Goal: Task Accomplishment & Management: Use online tool/utility

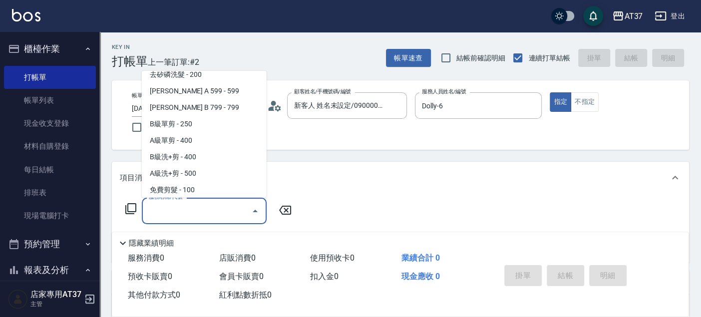
scroll to position [234, 0]
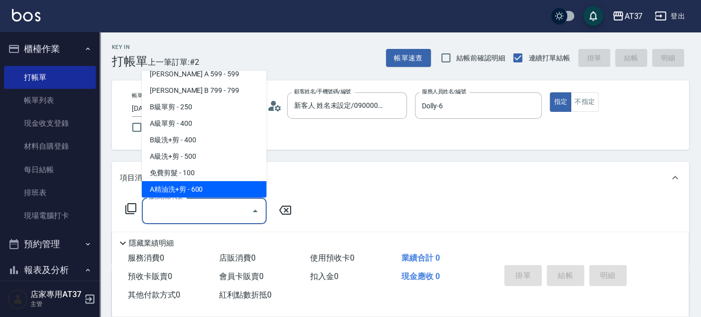
type input "A精油洗+剪(206)"
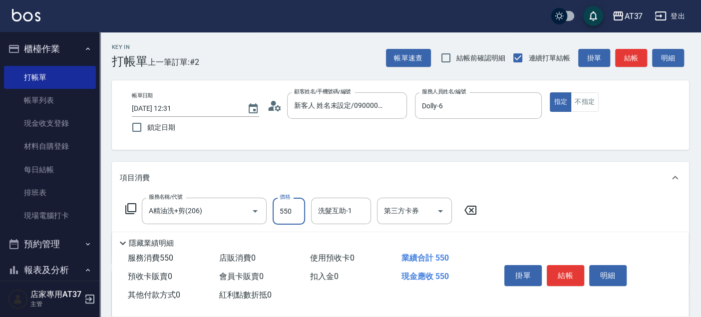
type input "550"
click at [629, 62] on button "結帳" at bounding box center [631, 58] width 32 height 18
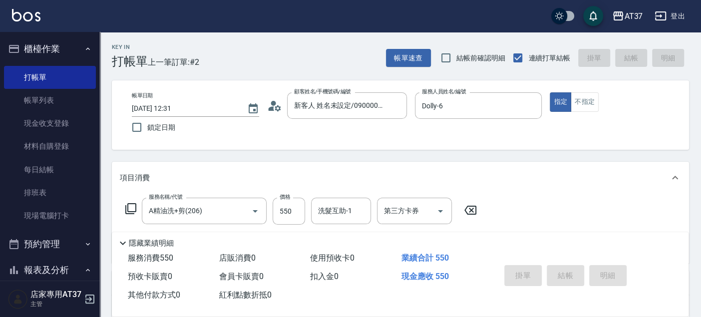
type input "[DATE] 13:28"
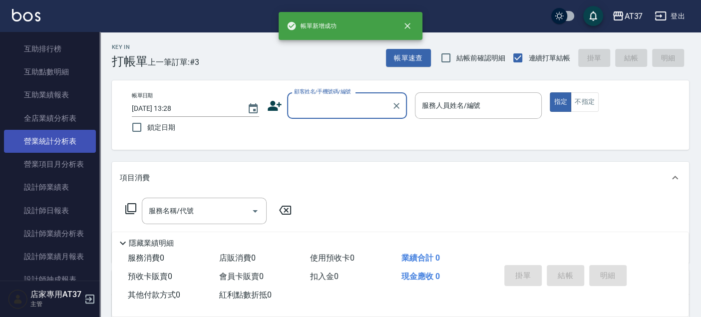
scroll to position [443, 0]
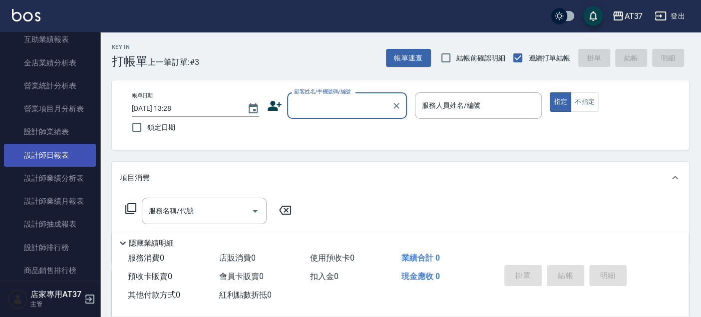
click at [58, 164] on link "設計師日報表" at bounding box center [50, 155] width 92 height 23
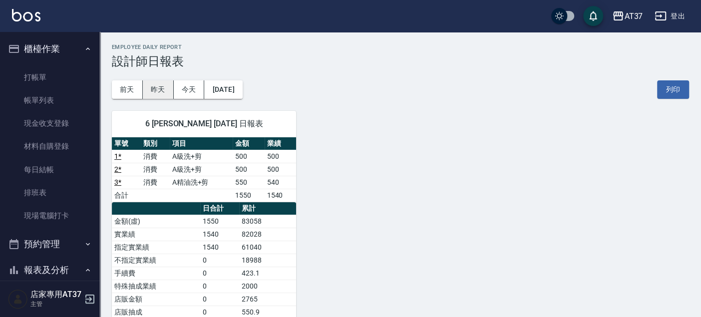
click at [161, 90] on button "昨天" at bounding box center [158, 89] width 31 height 18
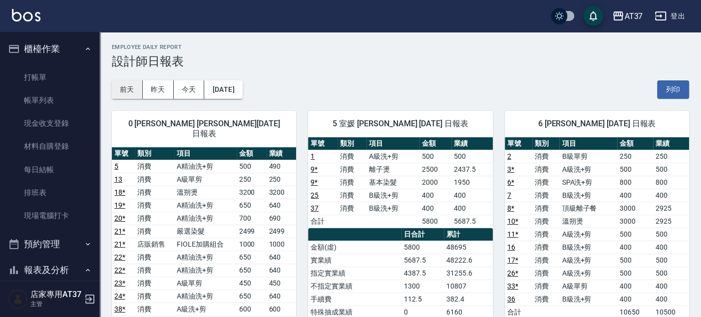
click at [127, 88] on button "前天" at bounding box center [127, 89] width 31 height 18
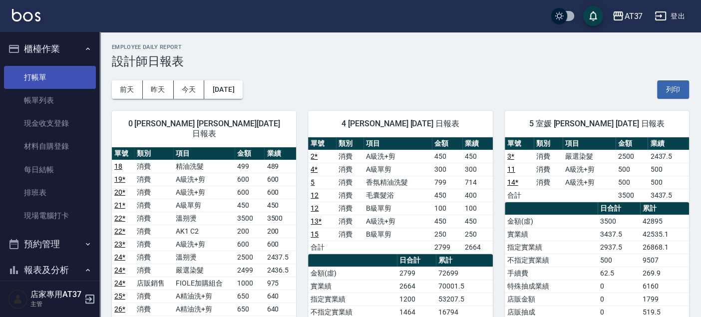
click at [21, 80] on link "打帳單" at bounding box center [50, 77] width 92 height 23
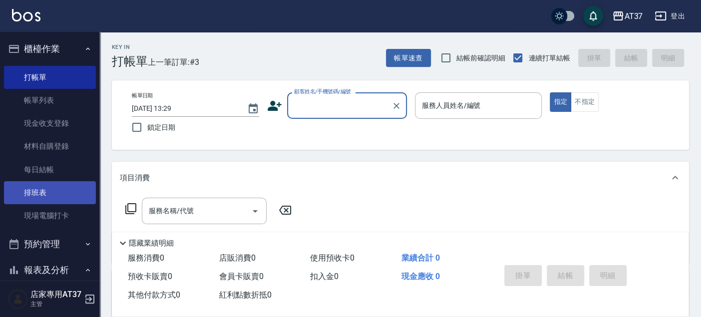
click at [60, 193] on link "排班表" at bounding box center [50, 192] width 92 height 23
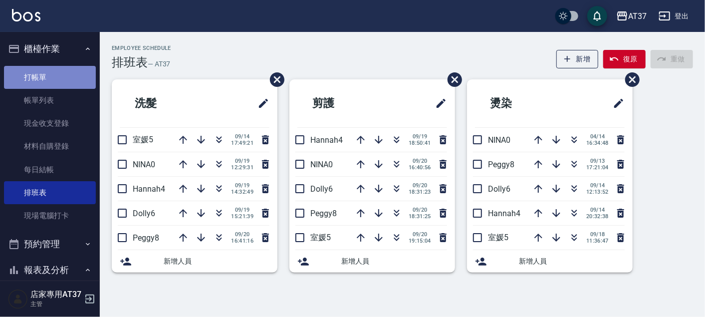
click at [54, 76] on link "打帳單" at bounding box center [50, 77] width 92 height 23
